Goal: Task Accomplishment & Management: Manage account settings

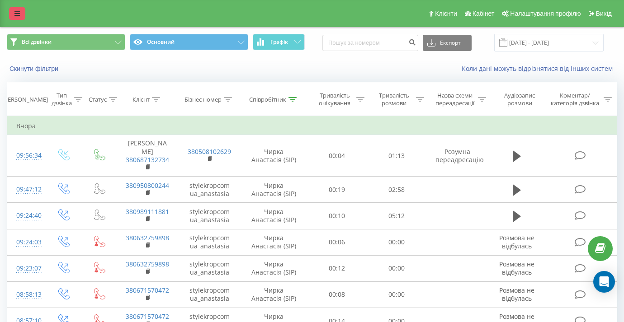
click at [21, 12] on link at bounding box center [17, 13] width 16 height 13
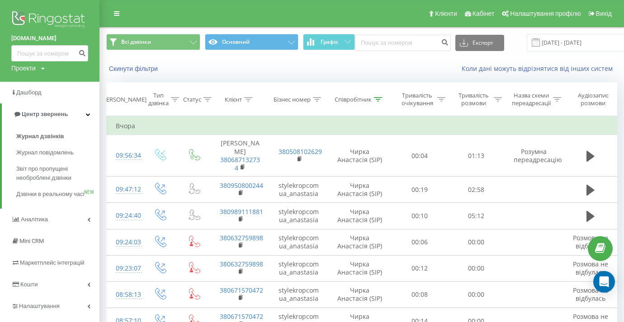
click at [19, 13] on img at bounding box center [49, 20] width 77 height 23
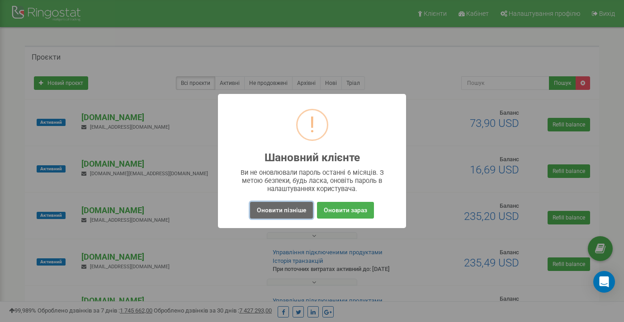
click at [268, 205] on button "Оновити пізніше" at bounding box center [281, 210] width 63 height 17
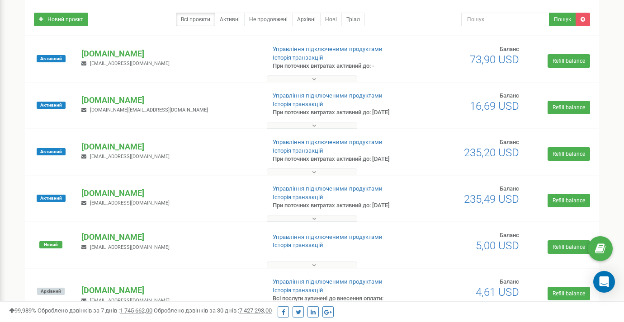
scroll to position [54, 0]
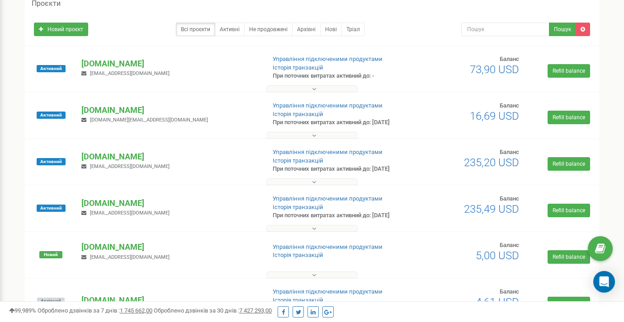
click at [287, 88] on button at bounding box center [312, 88] width 90 height 7
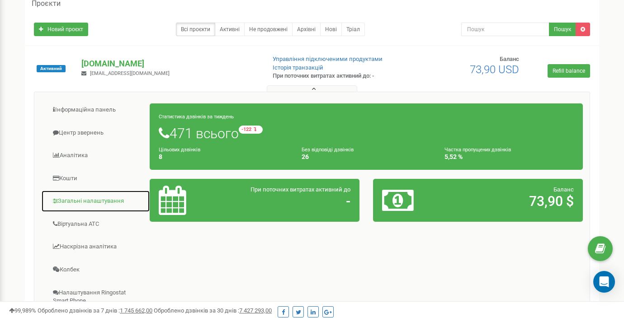
click at [93, 201] on link "Загальні налаштування" at bounding box center [95, 201] width 109 height 22
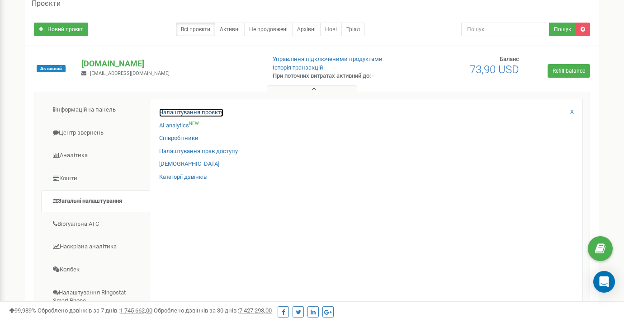
click at [171, 113] on link "Налаштування проєкту" at bounding box center [191, 113] width 64 height 9
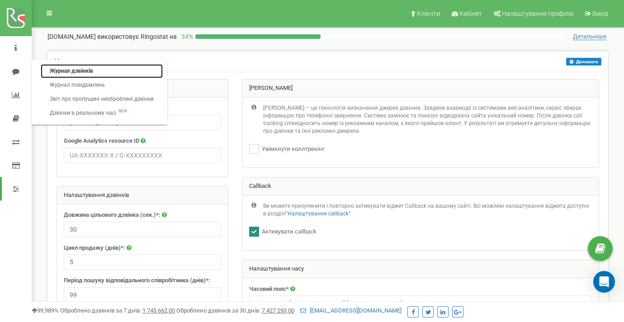
click at [107, 68] on link "Журнал дзвінків" at bounding box center [102, 71] width 122 height 14
